Goal: Information Seeking & Learning: Learn about a topic

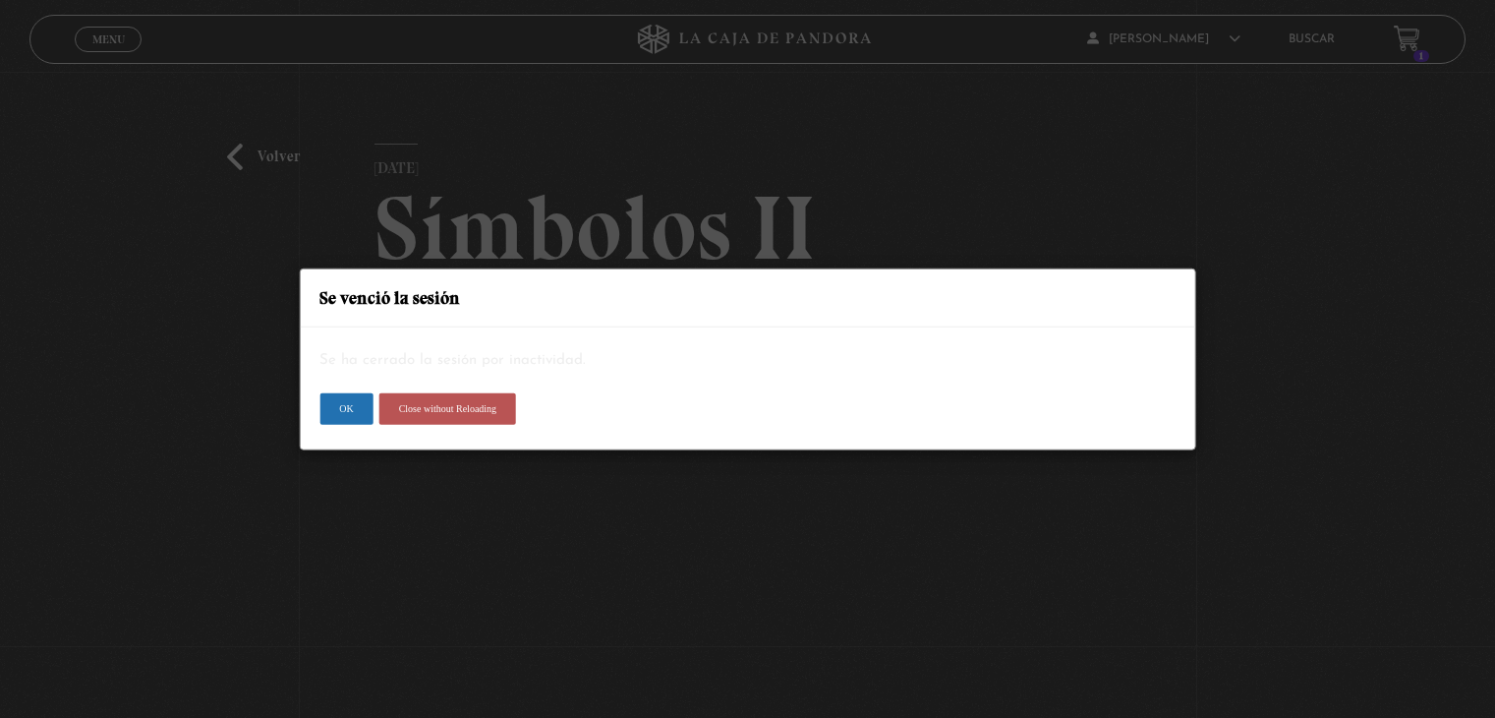
scroll to position [295, 0]
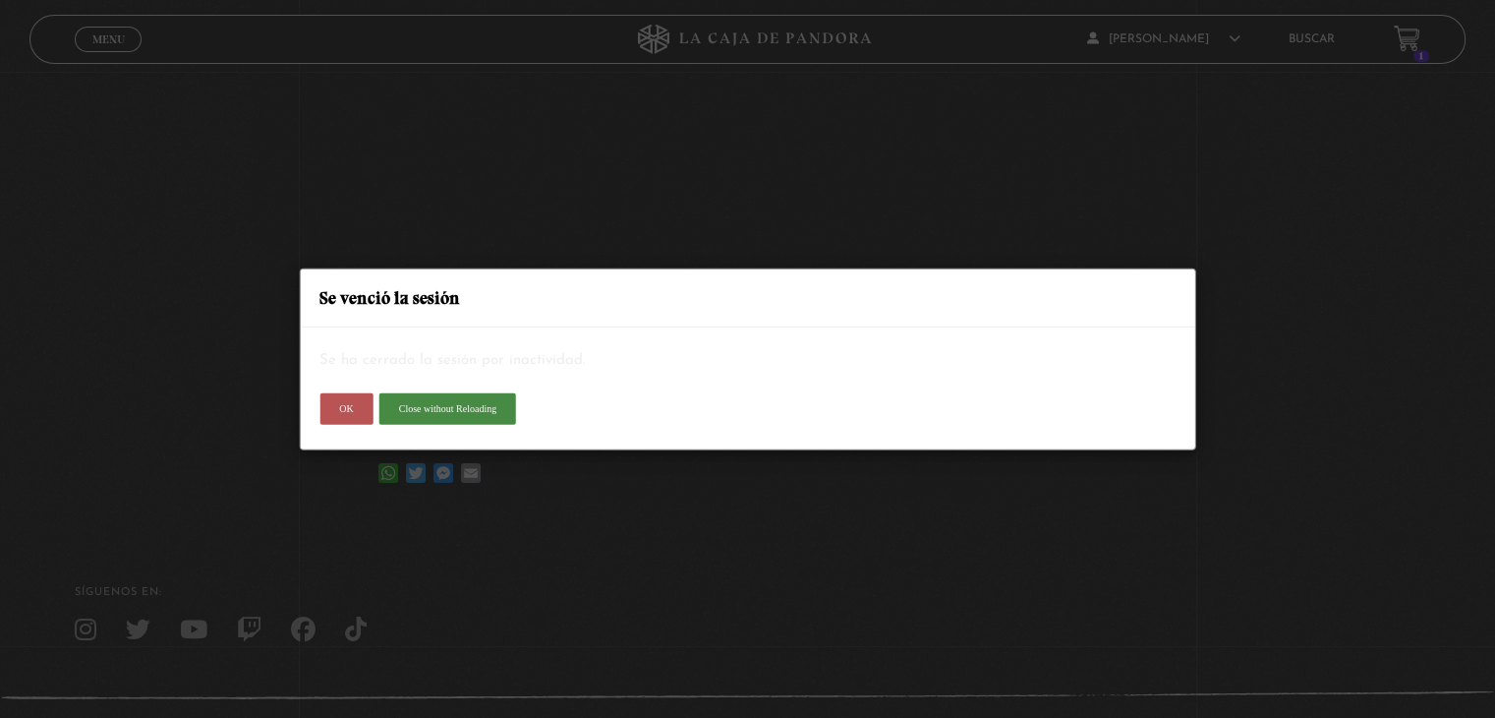
click at [339, 417] on button "OK" at bounding box center [345, 408] width 53 height 31
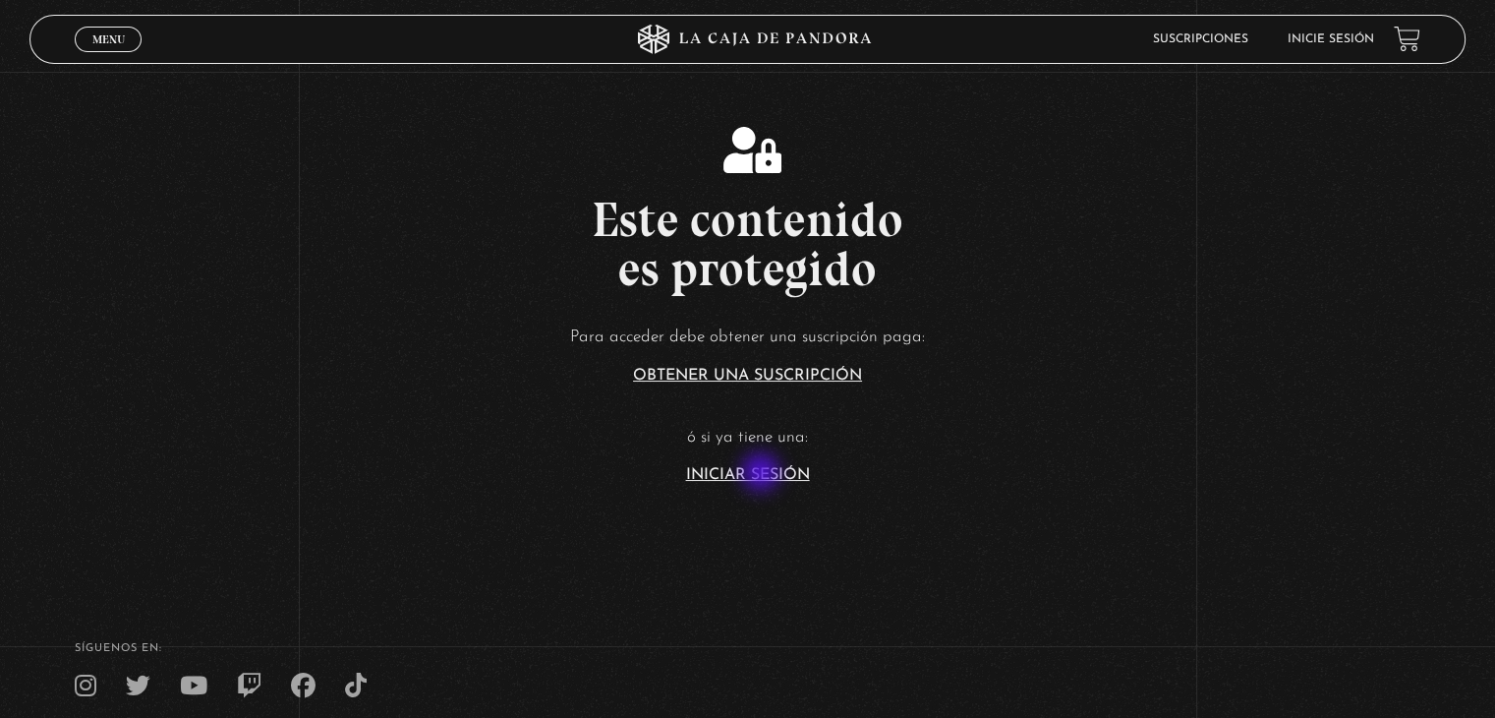
click at [763, 474] on link "Iniciar Sesión" at bounding box center [748, 475] width 124 height 16
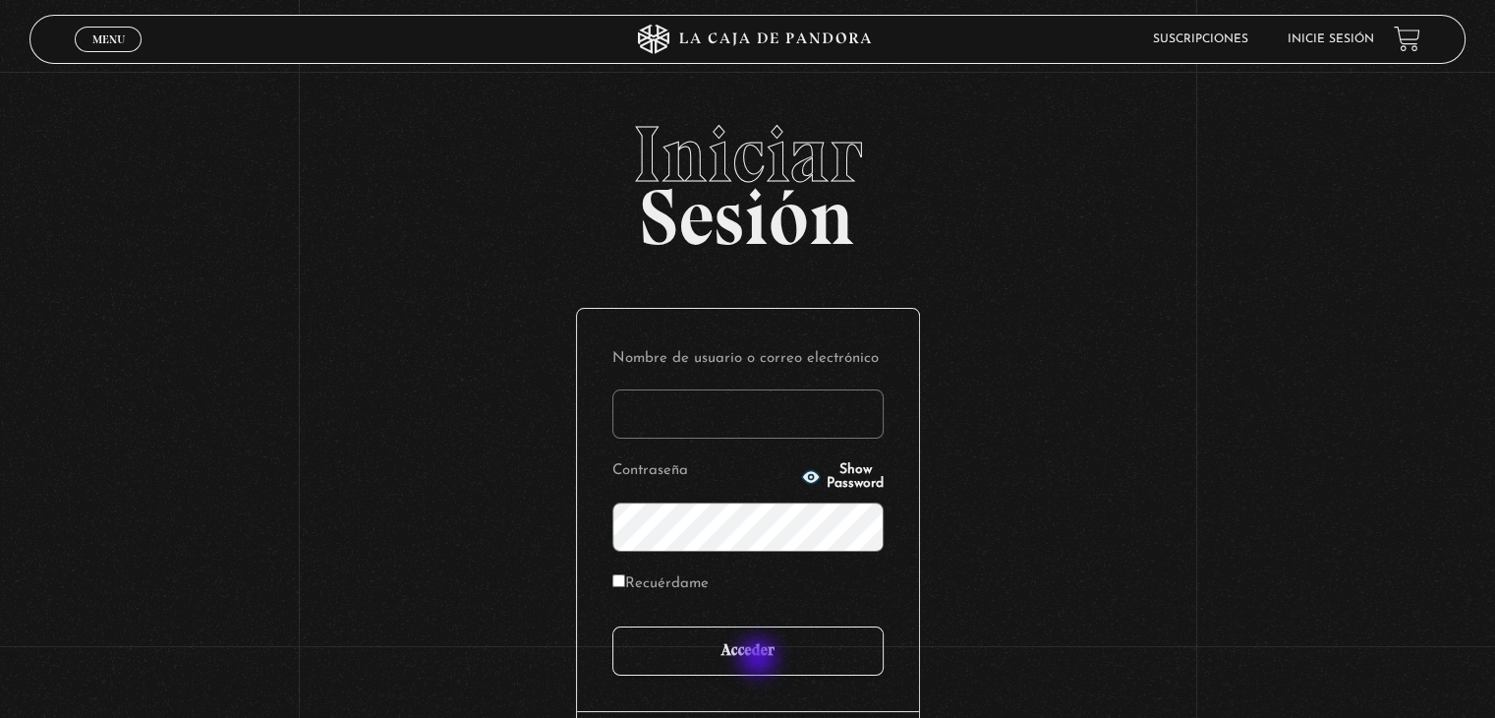
type input "[EMAIL_ADDRESS][DOMAIN_NAME]"
click at [760, 659] on input "Acceder" at bounding box center [747, 650] width 271 height 49
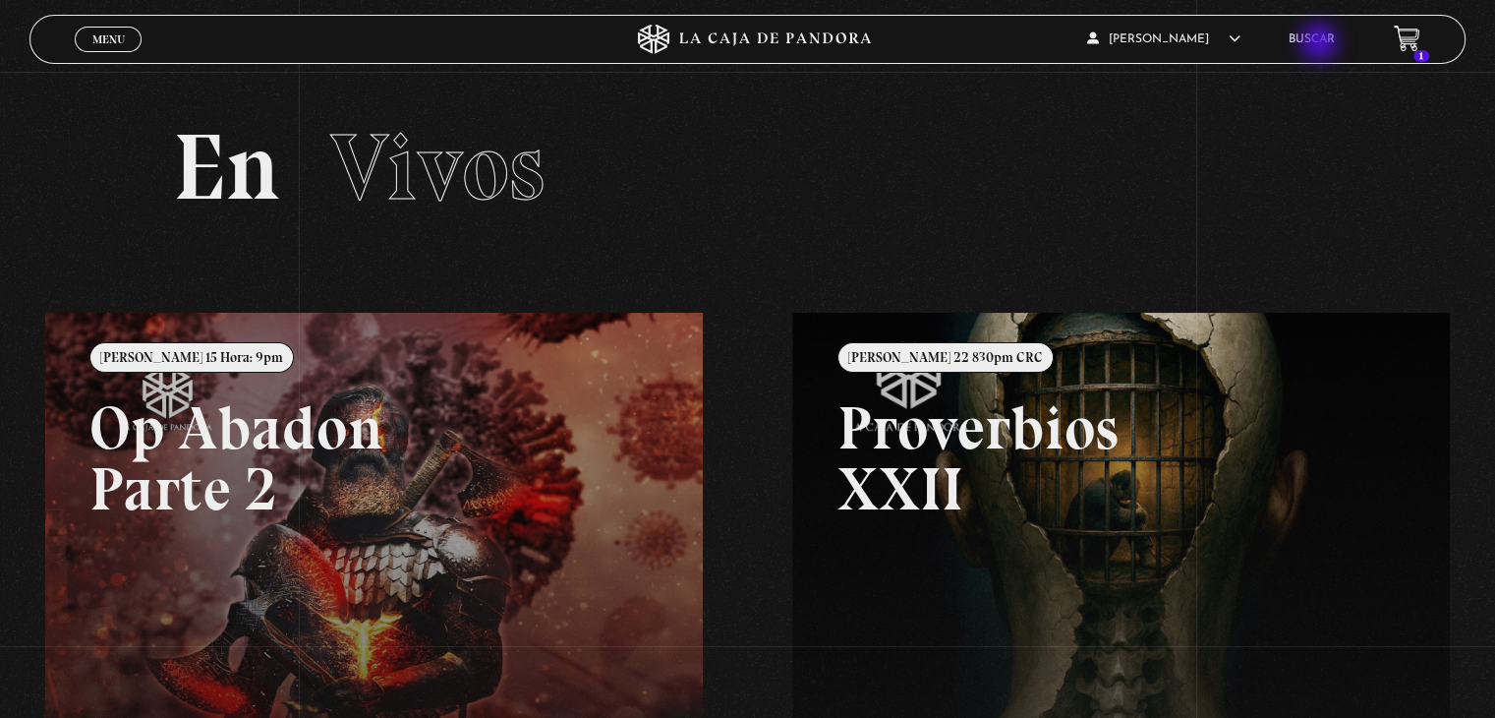
click at [1321, 44] on link "Buscar" at bounding box center [1312, 39] width 46 height 12
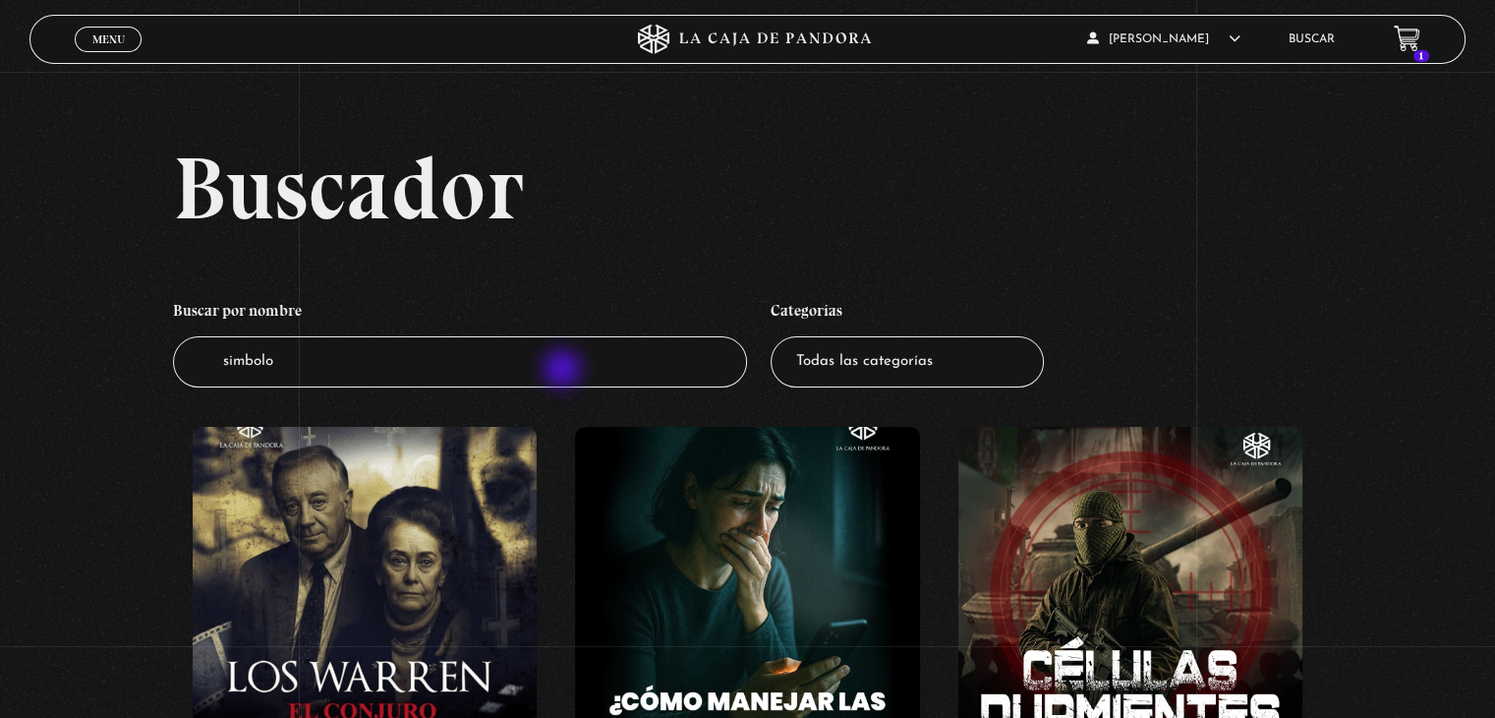
type input "simbolos"
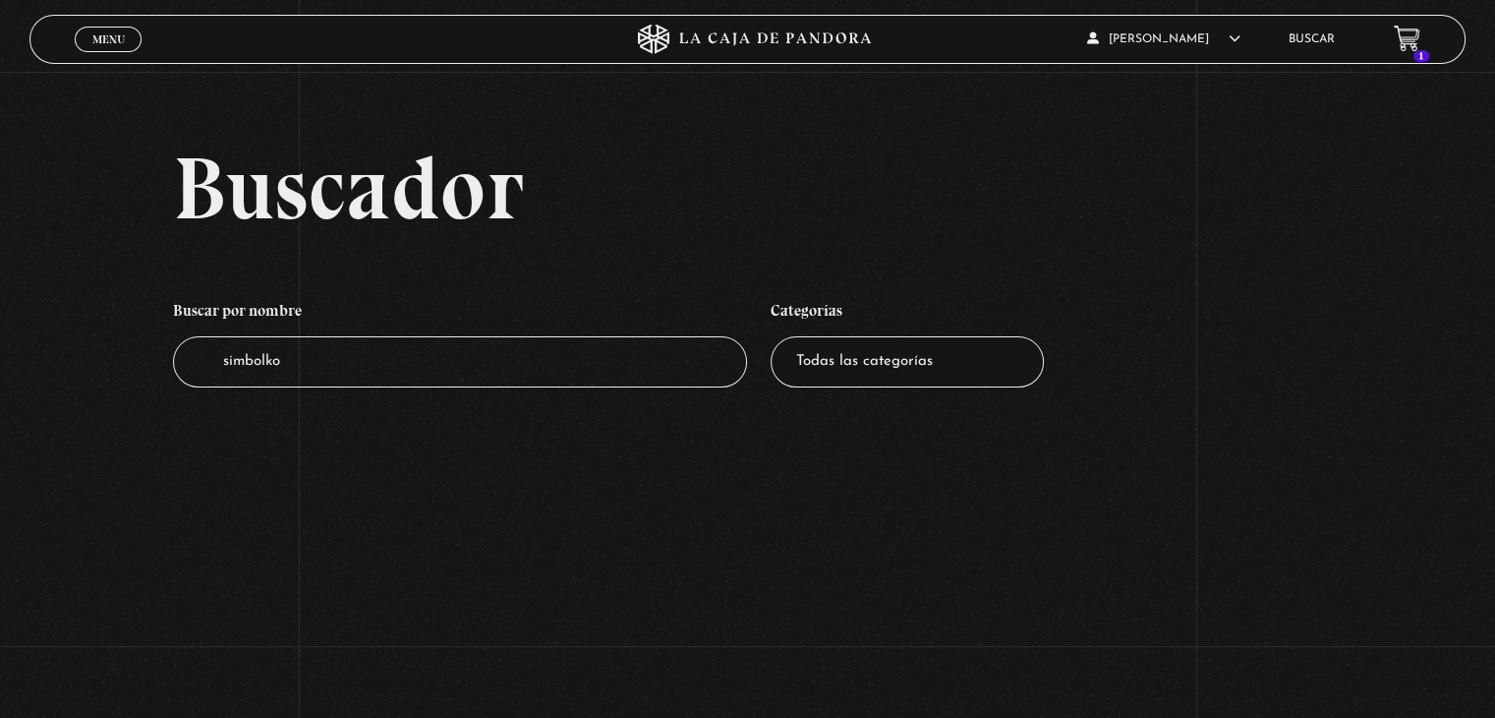
click at [564, 371] on input "simbolko" at bounding box center [460, 362] width 574 height 52
type input "simbolos"
click at [826, 380] on select "Todas las categorías 11:11 Humanitario (1) Amo los Lunes (2) Análisis de series…" at bounding box center [907, 362] width 273 height 52
click at [777, 336] on select "Todas las categorías 11:11 Humanitario (1) Amo los Lunes (2) Análisis de series…" at bounding box center [907, 362] width 273 height 52
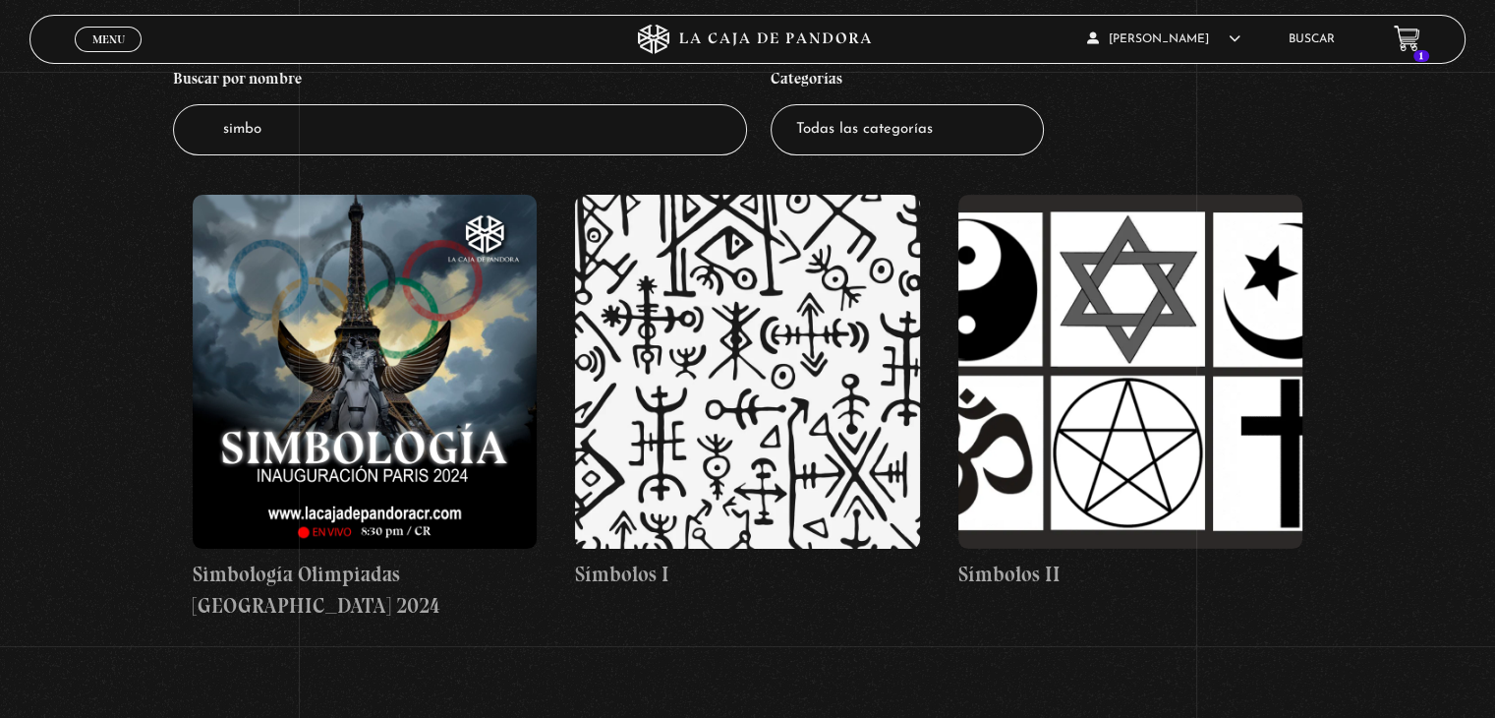
scroll to position [236, 0]
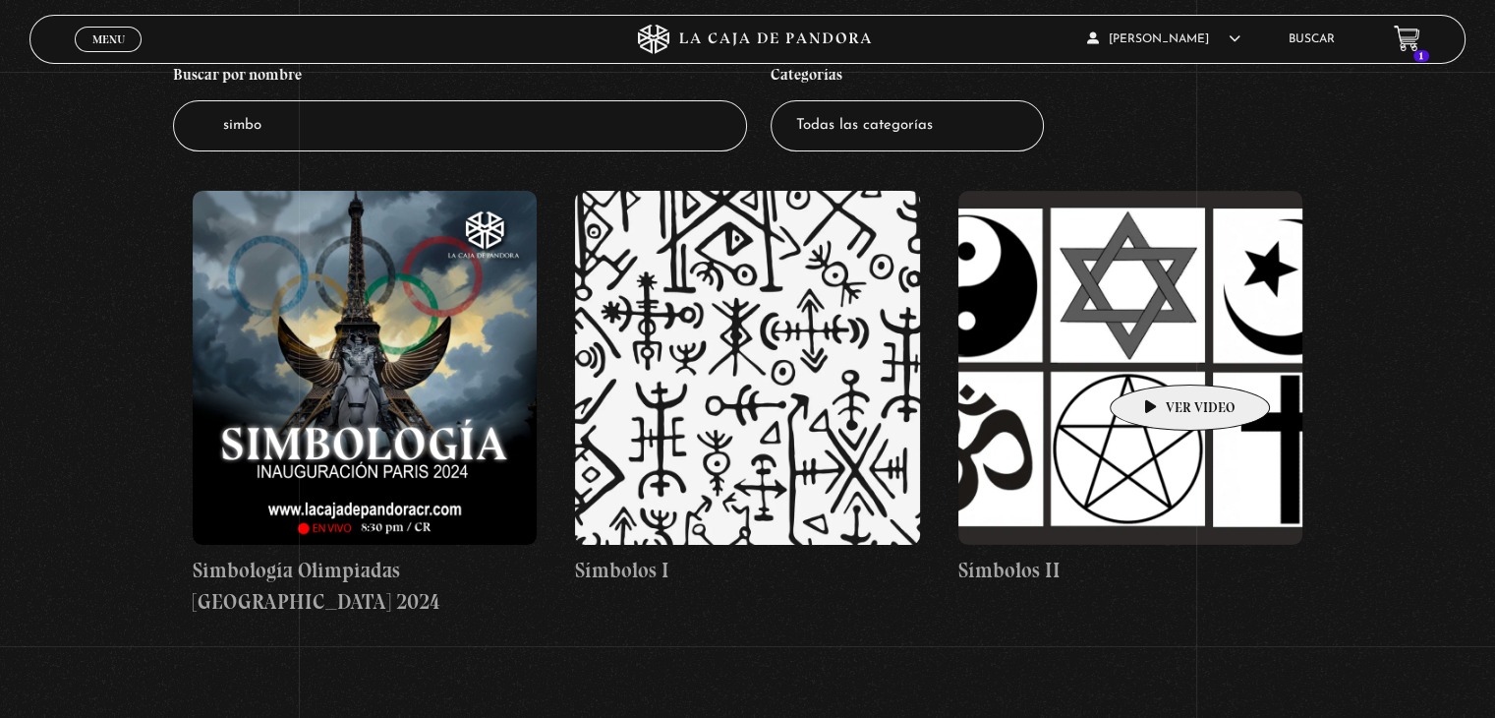
click at [1159, 355] on figure at bounding box center [1130, 368] width 344 height 354
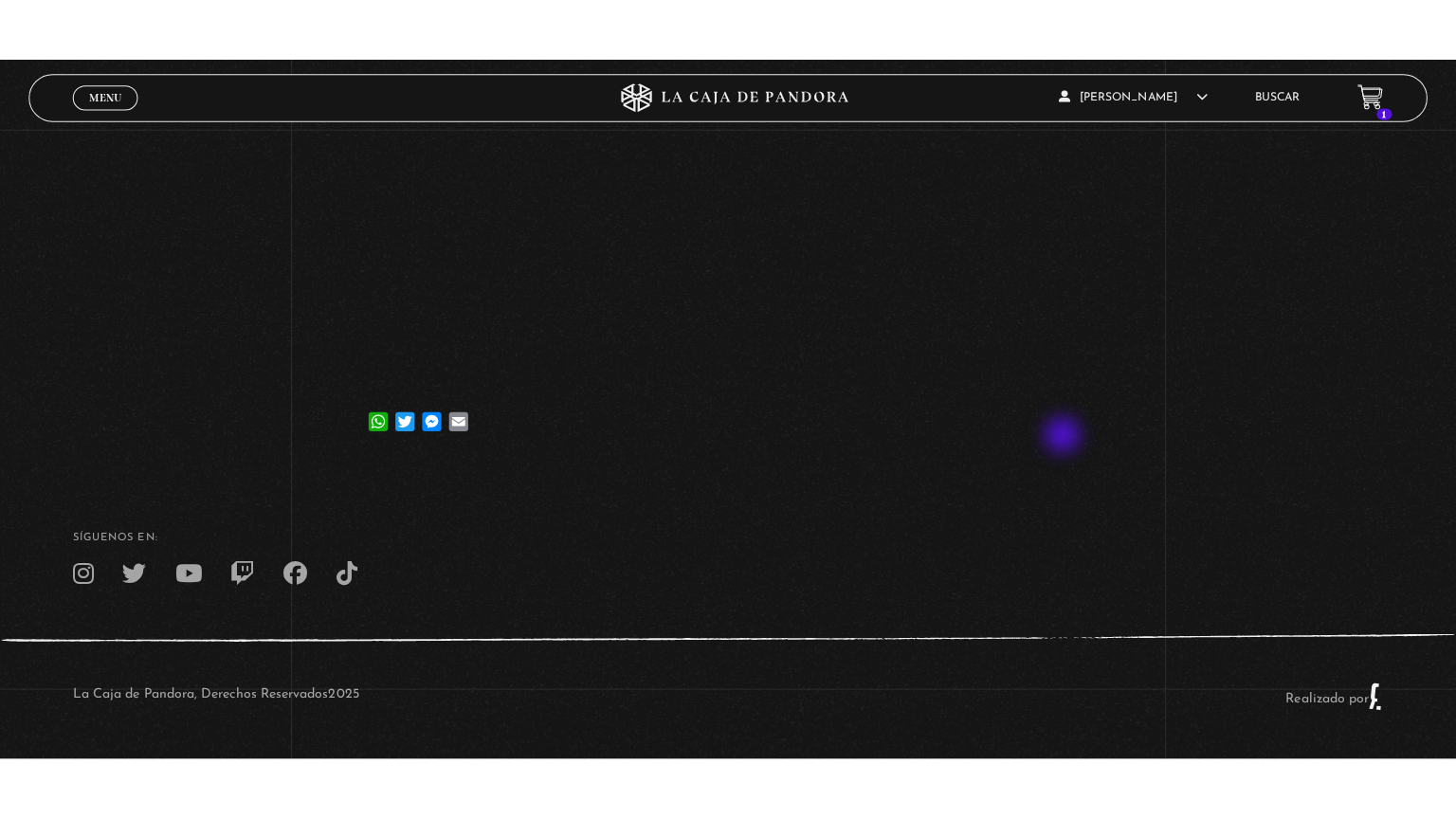
scroll to position [285, 0]
